Goal: Task Accomplishment & Management: Use online tool/utility

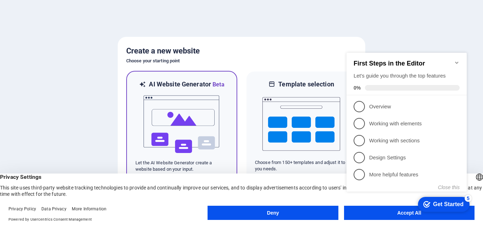
click at [196, 126] on img at bounding box center [182, 124] width 78 height 71
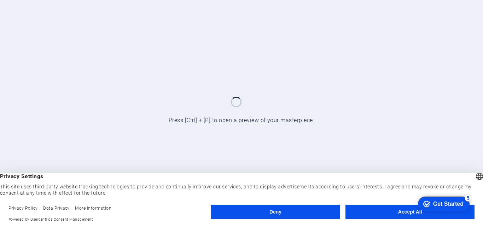
click at [298, 211] on button "Deny" at bounding box center [275, 211] width 129 height 14
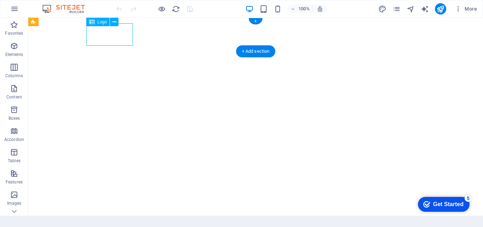
click at [119, 39] on div "Drag here to replace the existing content. Press “Ctrl” if you want to create a…" at bounding box center [255, 117] width 455 height 198
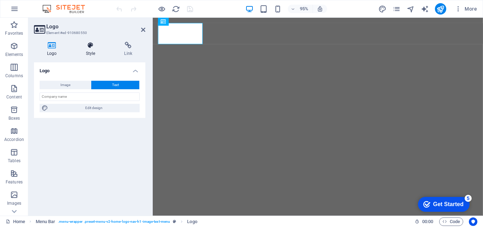
click at [95, 52] on h4 "Style" at bounding box center [92, 49] width 39 height 15
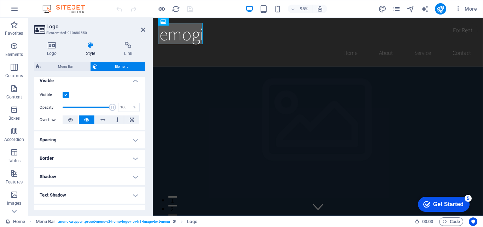
scroll to position [88, 0]
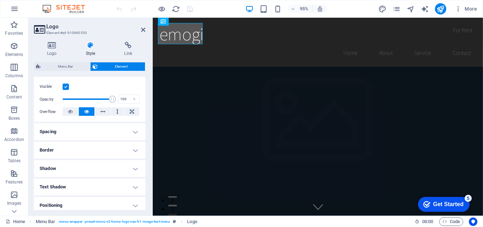
click at [144, 134] on div "Logo Style Link Logo Image Text Drag files here, click to choose files or selec…" at bounding box center [89, 125] width 123 height 179
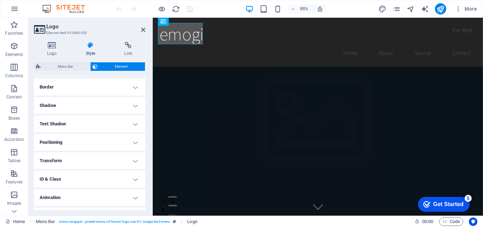
scroll to position [154, 0]
drag, startPoint x: 146, startPoint y: 164, endPoint x: 148, endPoint y: 197, distance: 33.6
click at [148, 197] on div "Logo Style Link Logo Image Text Drag files here, click to choose files or selec…" at bounding box center [89, 125] width 123 height 179
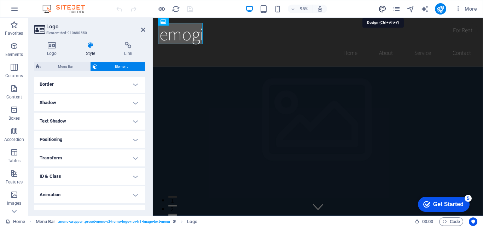
click at [383, 11] on icon "design" at bounding box center [382, 9] width 8 height 8
select select "rem"
select select "200"
select select "px"
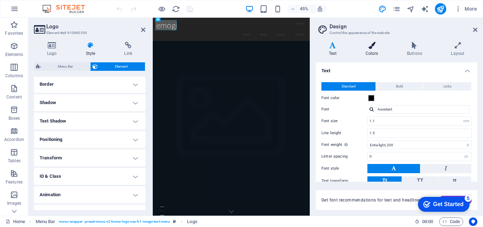
click at [363, 51] on h4 "Colors" at bounding box center [372, 49] width 41 height 15
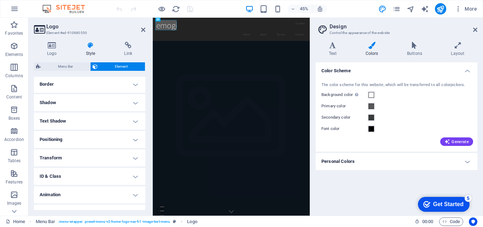
click at [405, 165] on h4 "Personal Colors" at bounding box center [397, 161] width 162 height 17
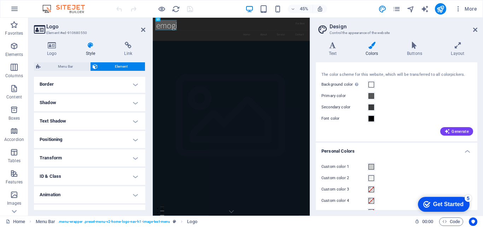
scroll to position [24, 0]
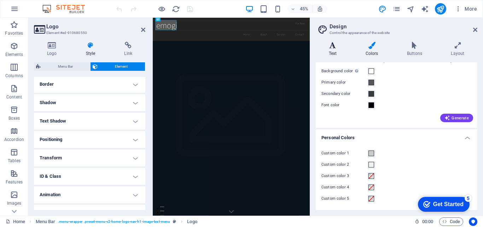
click at [326, 48] on icon at bounding box center [333, 45] width 34 height 7
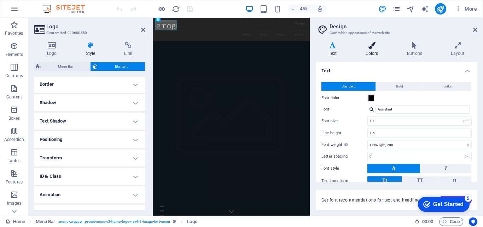
click at [376, 54] on h4 "Colors" at bounding box center [372, 49] width 41 height 15
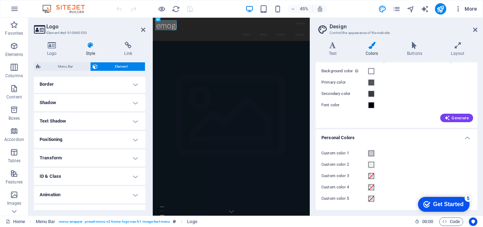
click at [464, 6] on span "More" at bounding box center [466, 8] width 22 height 7
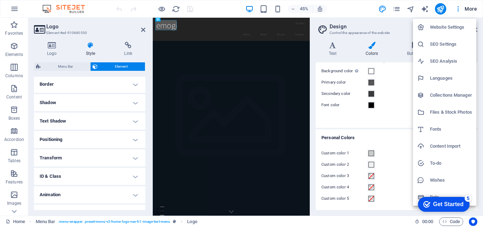
click at [461, 24] on h6 "Website Settings" at bounding box center [451, 27] width 42 height 8
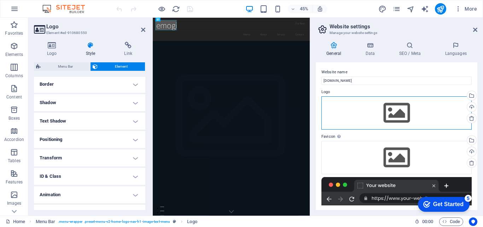
click at [400, 111] on div "Drag files here, click to choose files or select files from Files or our free s…" at bounding box center [396, 112] width 150 height 33
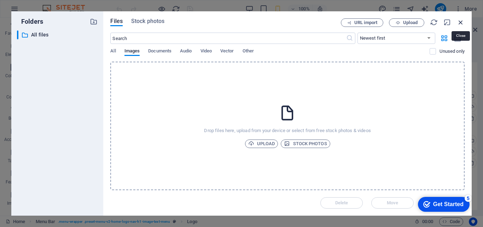
click at [458, 21] on icon "button" at bounding box center [461, 22] width 8 height 8
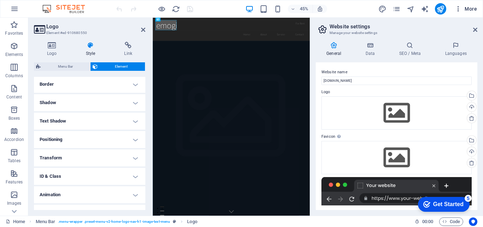
click at [463, 7] on span "More" at bounding box center [466, 8] width 22 height 7
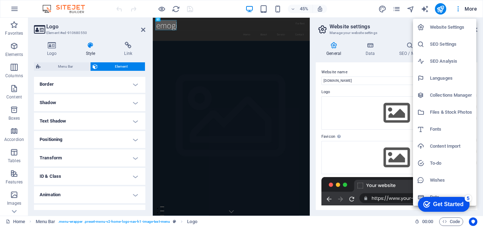
click at [17, 7] on div at bounding box center [241, 113] width 483 height 227
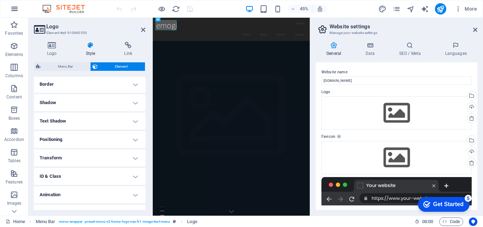
click at [16, 10] on icon "button" at bounding box center [14, 9] width 8 height 8
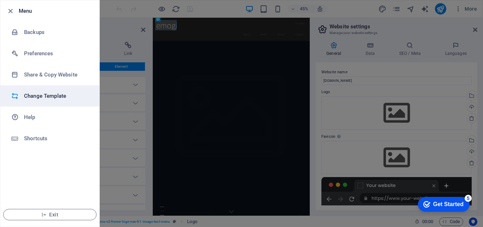
click at [38, 99] on h6 "Change Template" at bounding box center [56, 96] width 65 height 8
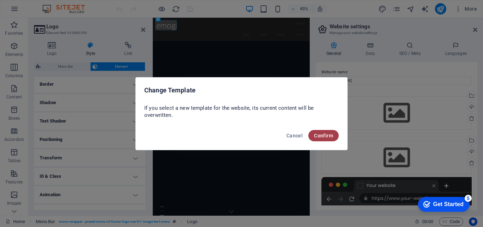
click at [322, 133] on span "Confirm" at bounding box center [323, 136] width 19 height 6
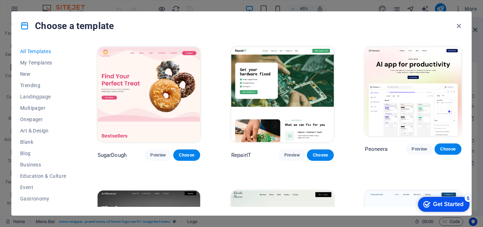
click at [137, 35] on div "Choose a template" at bounding box center [241, 26] width 459 height 28
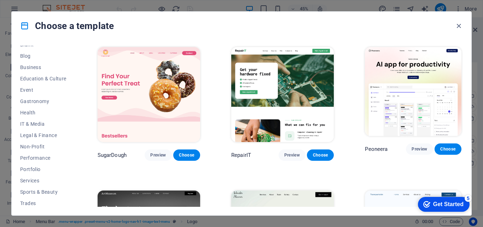
scroll to position [122, 0]
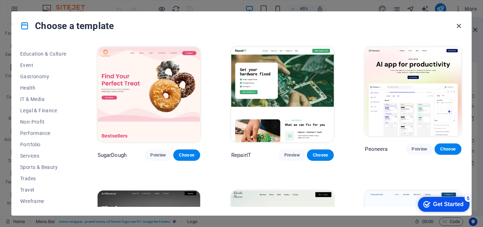
click at [460, 23] on icon "button" at bounding box center [459, 26] width 8 height 8
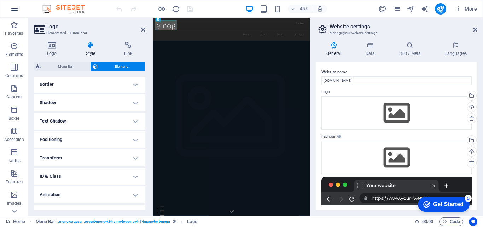
click at [12, 11] on icon "button" at bounding box center [14, 9] width 8 height 8
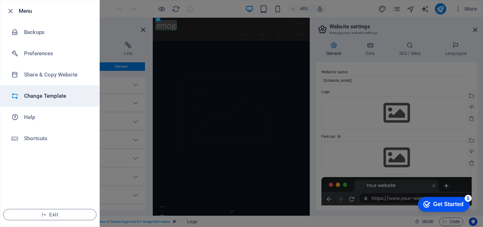
click at [34, 90] on li "Change Template" at bounding box center [49, 95] width 99 height 21
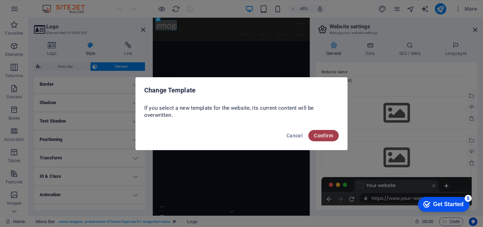
click at [330, 131] on button "Confirm" at bounding box center [323, 135] width 30 height 11
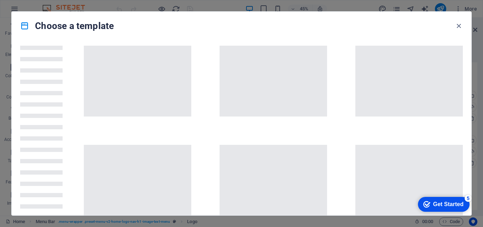
click at [441, 201] on div "Get Started" at bounding box center [448, 204] width 30 height 6
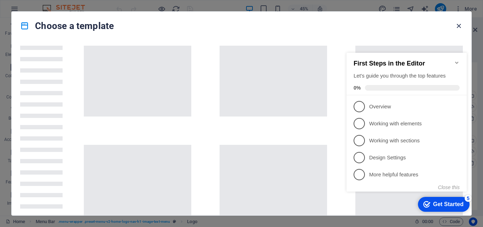
click at [459, 23] on icon "button" at bounding box center [459, 26] width 8 height 8
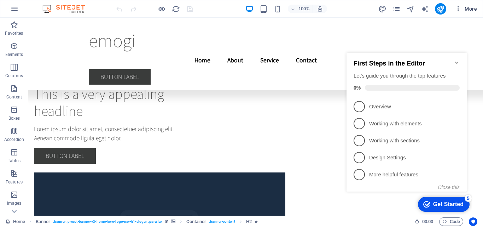
scroll to position [2339, 0]
